Goal: Information Seeking & Learning: Learn about a topic

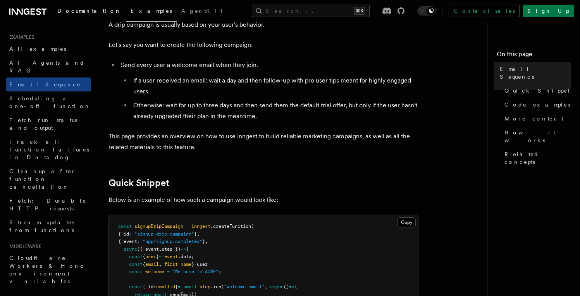
click at [75, 12] on span "Documentation" at bounding box center [89, 11] width 64 height 6
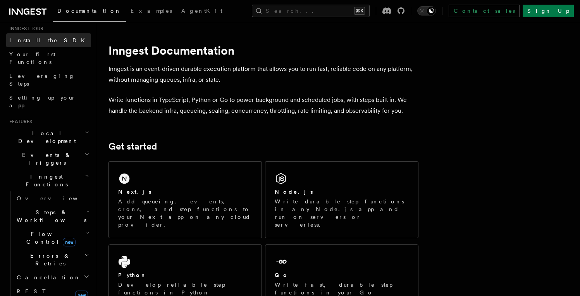
scroll to position [80, 0]
click at [30, 207] on span "Steps & Workflows" at bounding box center [50, 215] width 73 height 16
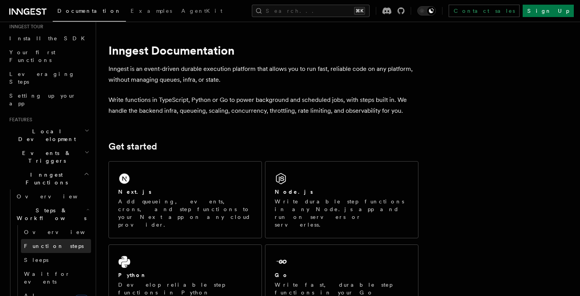
click at [57, 243] on span "Function steps" at bounding box center [54, 246] width 60 height 6
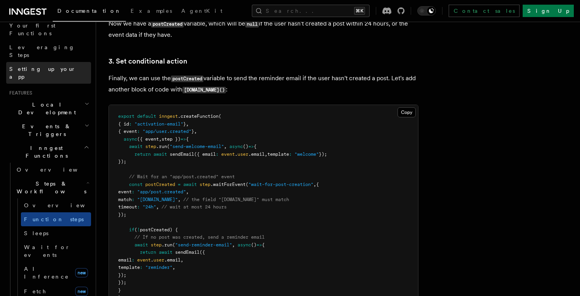
scroll to position [108, 0]
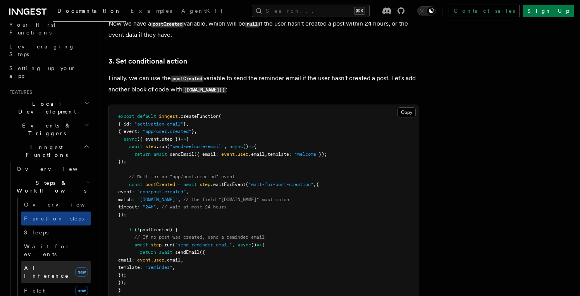
click at [50, 265] on span "AI Inference" at bounding box center [46, 272] width 45 height 14
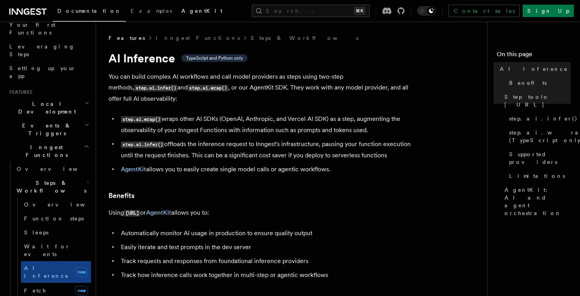
click at [181, 9] on span "AgentKit" at bounding box center [201, 11] width 41 height 6
